Goal: Transaction & Acquisition: Download file/media

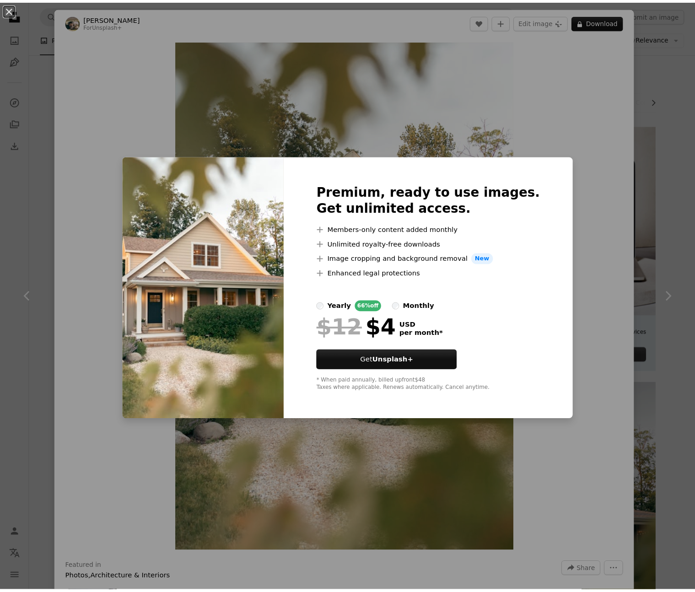
scroll to position [300, 0]
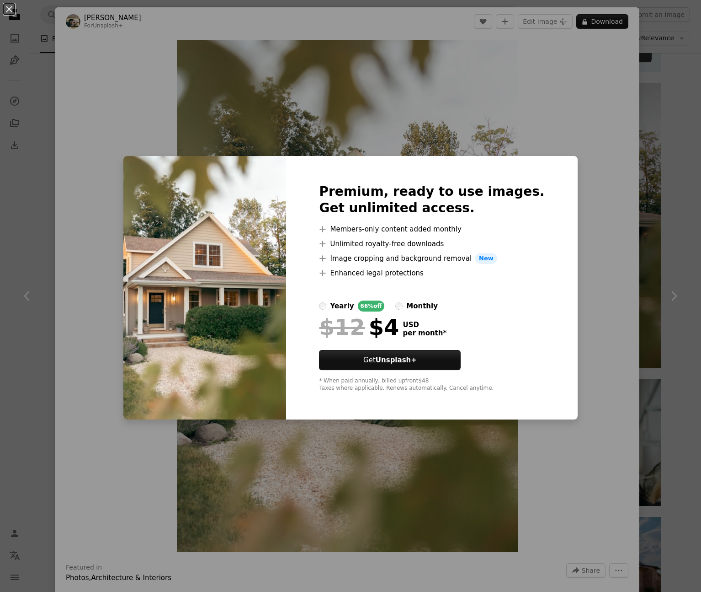
click at [476, 117] on div "An X shape Premium, ready to use images. Get unlimited access. A plus sign Memb…" at bounding box center [350, 296] width 701 height 592
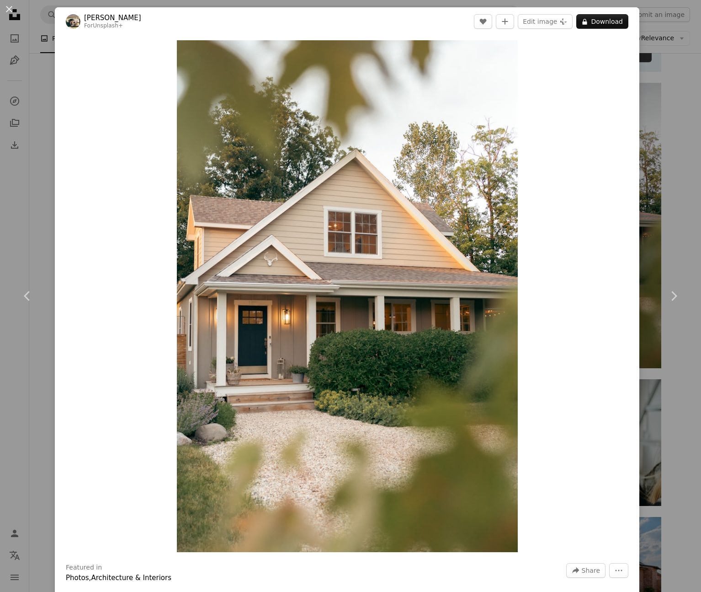
click at [650, 62] on div "An X shape Chevron left Chevron right Hans For Unsplash+ A heart A plus sign Ed…" at bounding box center [350, 296] width 701 height 592
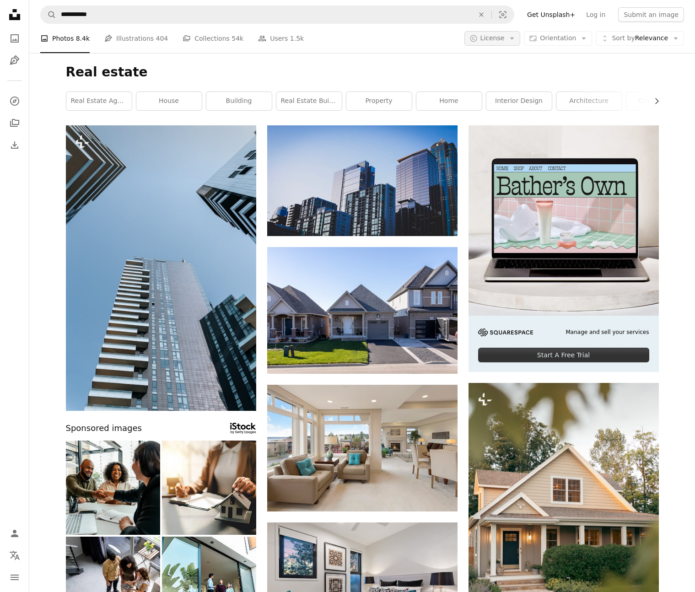
click at [504, 39] on span "License" at bounding box center [492, 37] width 24 height 7
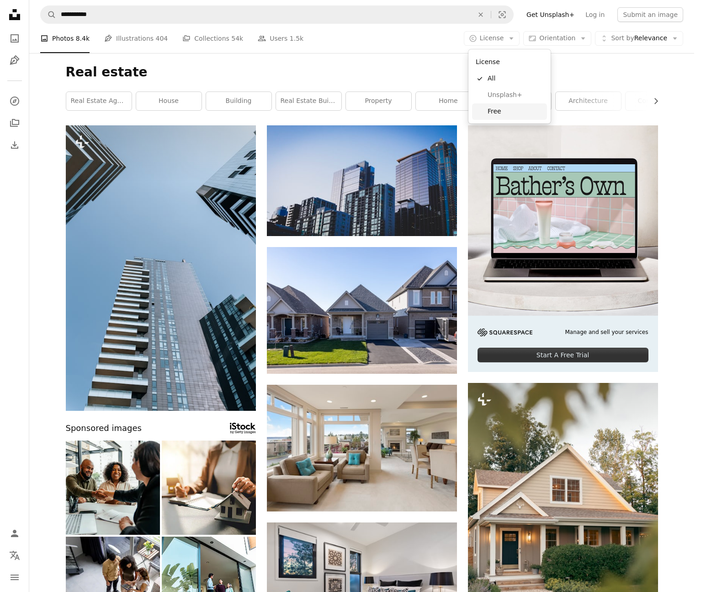
click at [493, 105] on link "Free" at bounding box center [509, 111] width 75 height 16
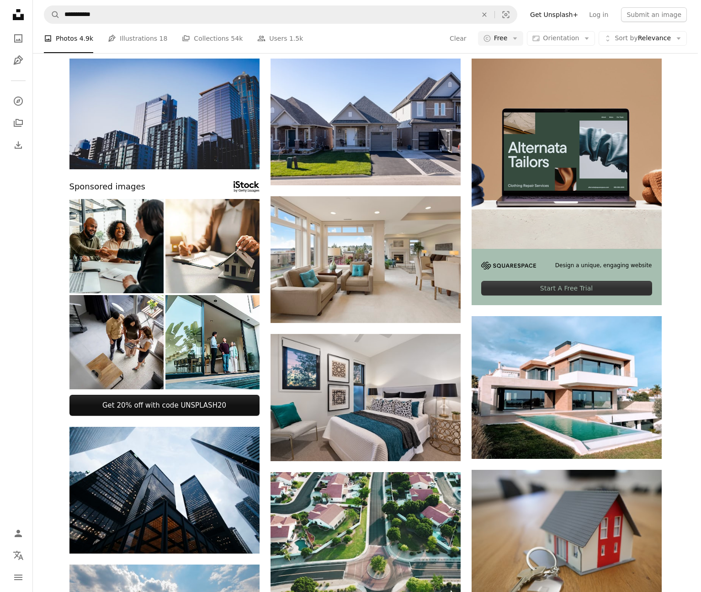
scroll to position [68, 0]
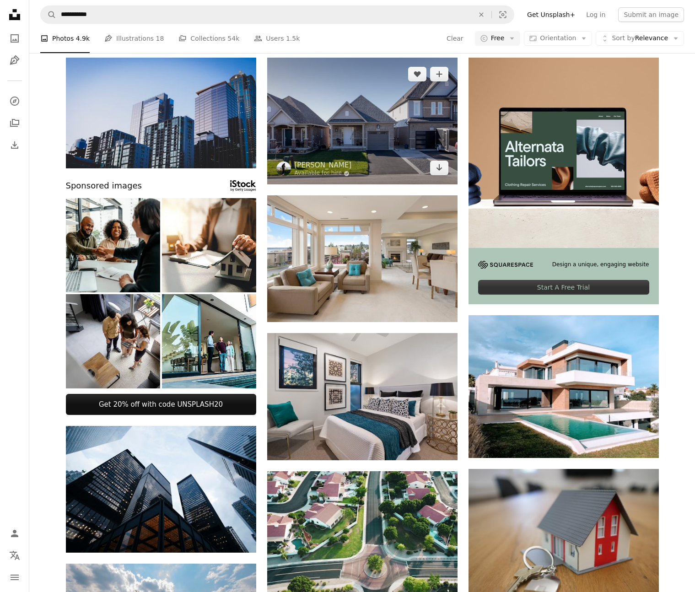
click at [370, 145] on img at bounding box center [362, 121] width 190 height 127
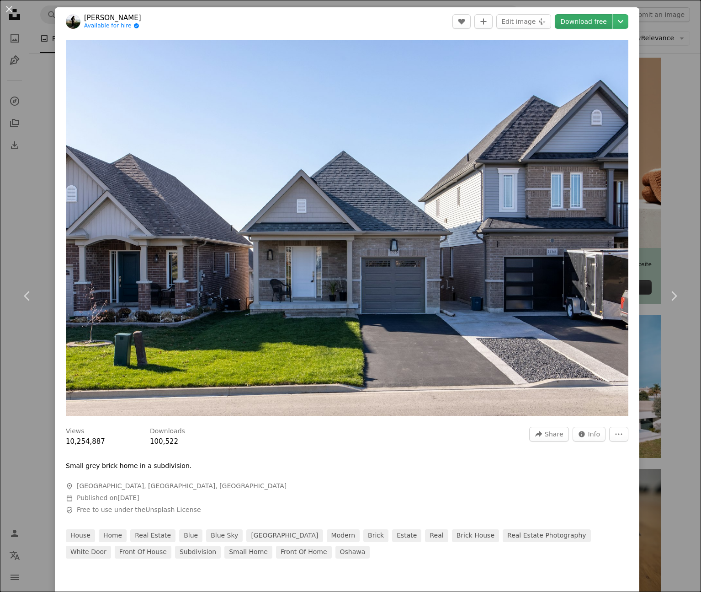
click at [572, 21] on link "Download free" at bounding box center [584, 21] width 58 height 15
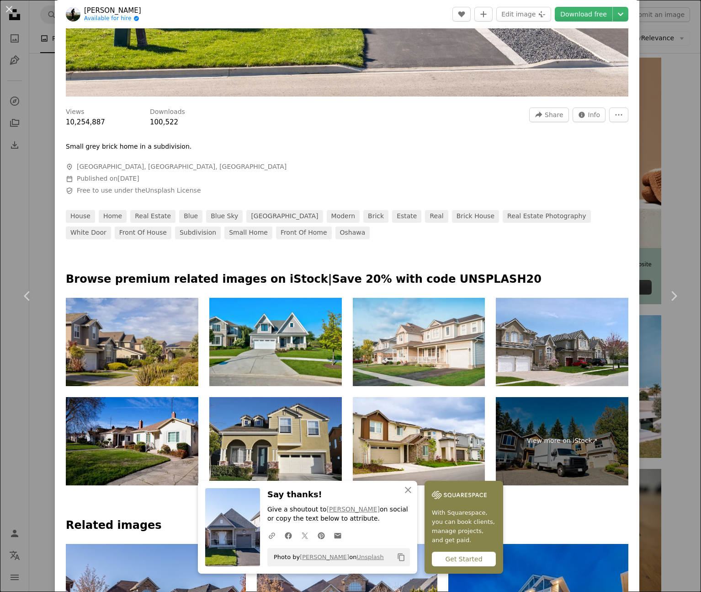
scroll to position [382, 0]
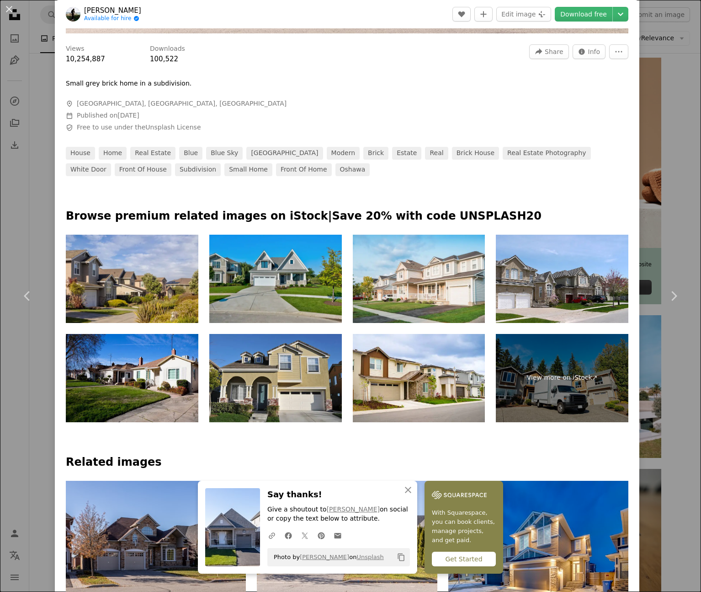
click at [322, 258] on img at bounding box center [275, 279] width 133 height 88
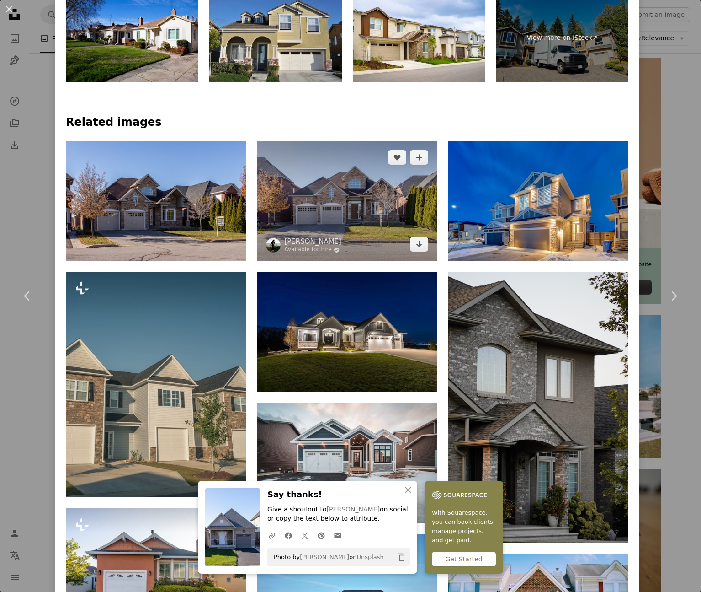
scroll to position [724, 0]
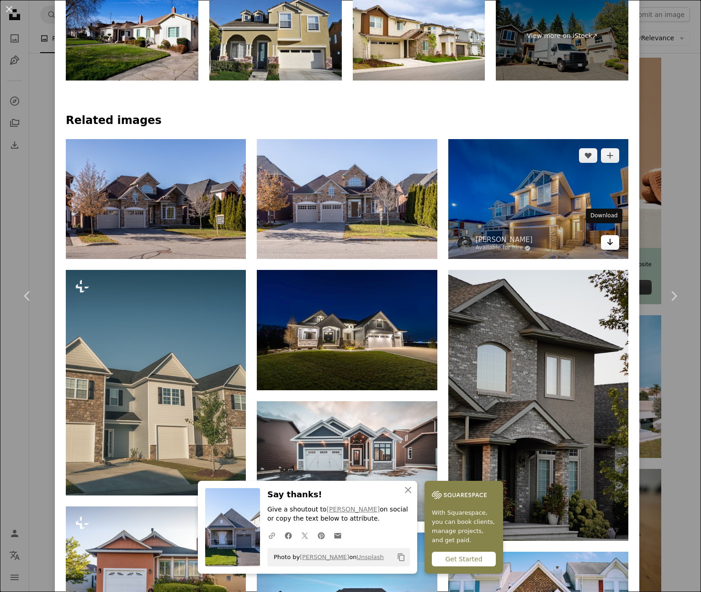
click at [607, 237] on icon "Arrow pointing down" at bounding box center [610, 241] width 7 height 11
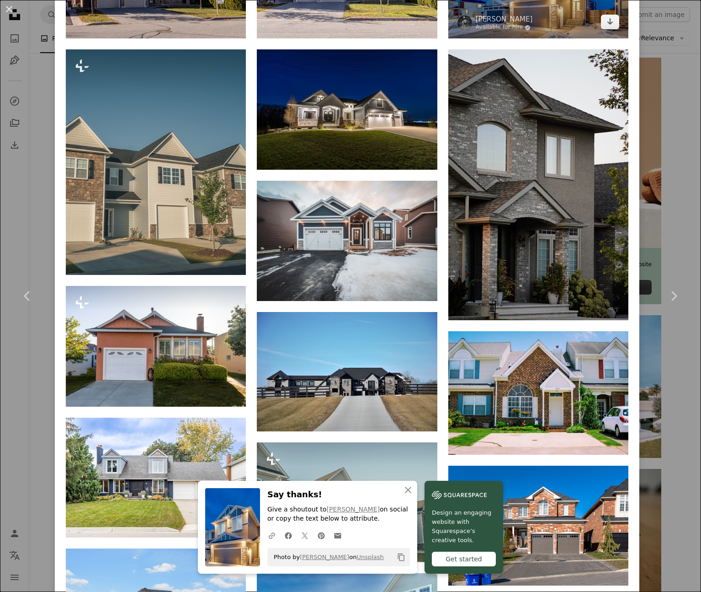
scroll to position [946, 0]
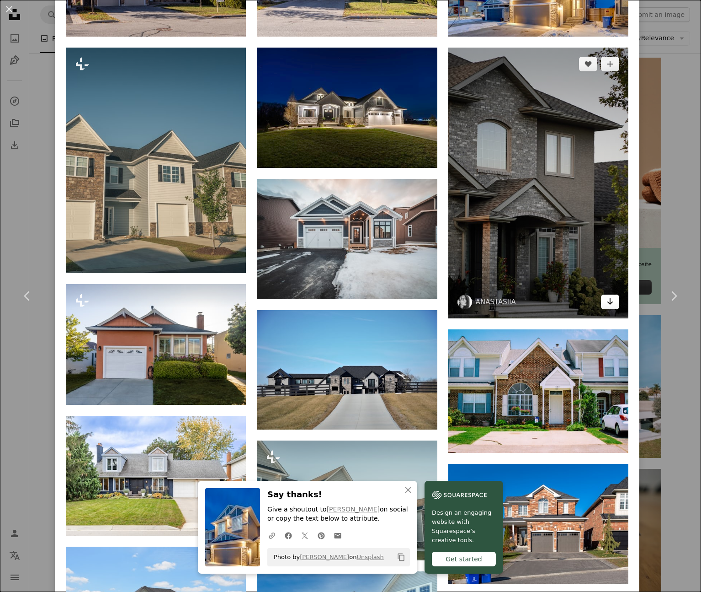
click at [607, 296] on icon "Arrow pointing down" at bounding box center [610, 301] width 7 height 11
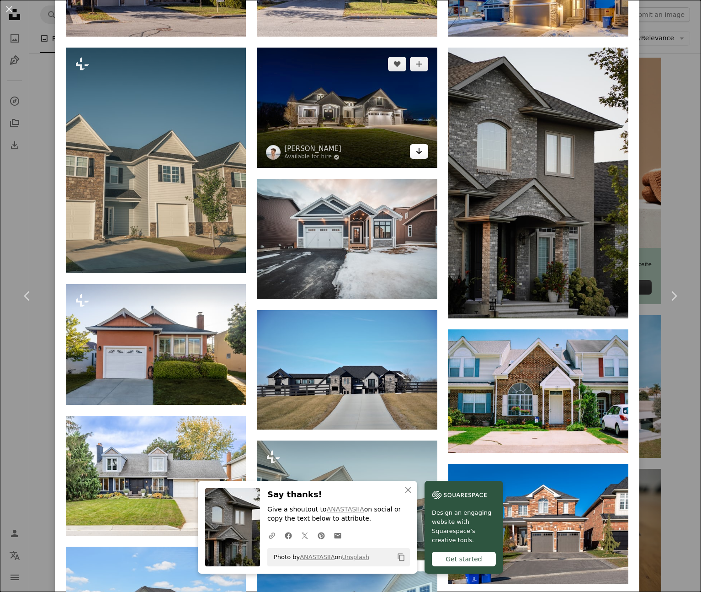
click at [416, 145] on icon "Arrow pointing down" at bounding box center [419, 150] width 7 height 11
